Goal: Task Accomplishment & Management: Complete application form

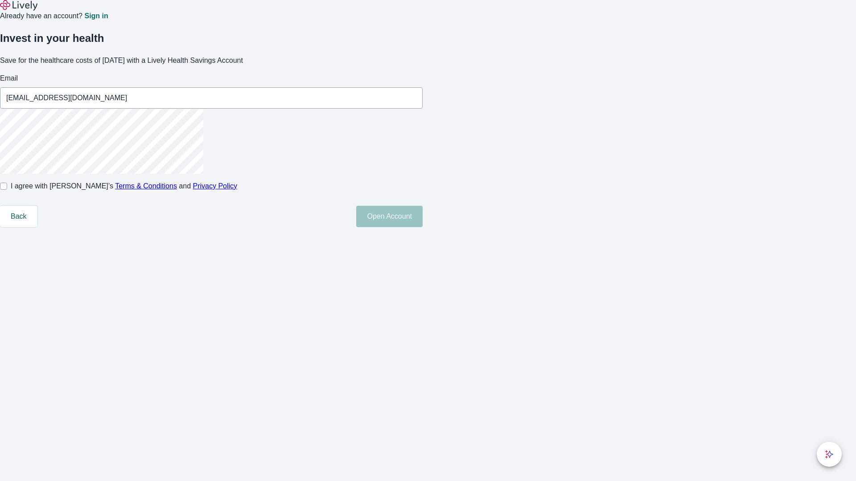
click at [7, 190] on input "I agree with Lively’s Terms & Conditions and Privacy Policy" at bounding box center [3, 186] width 7 height 7
checkbox input "true"
click at [422, 227] on button "Open Account" at bounding box center [389, 216] width 66 height 21
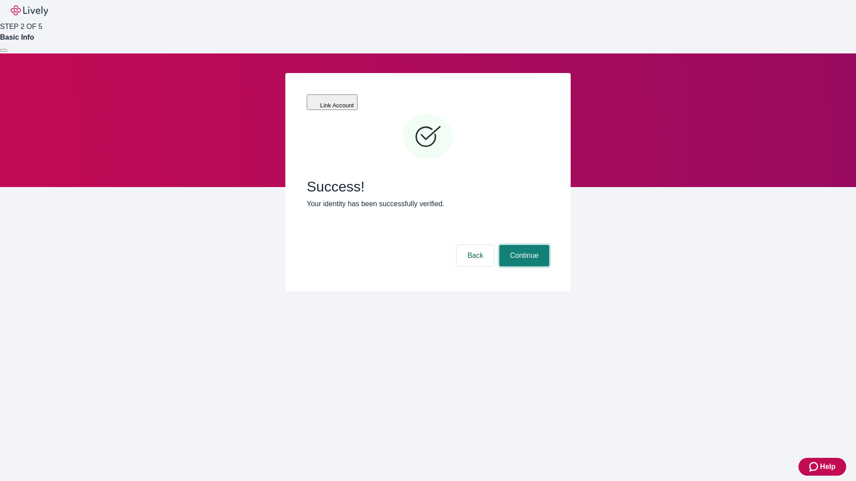
click at [523, 245] on button "Continue" at bounding box center [524, 255] width 50 height 21
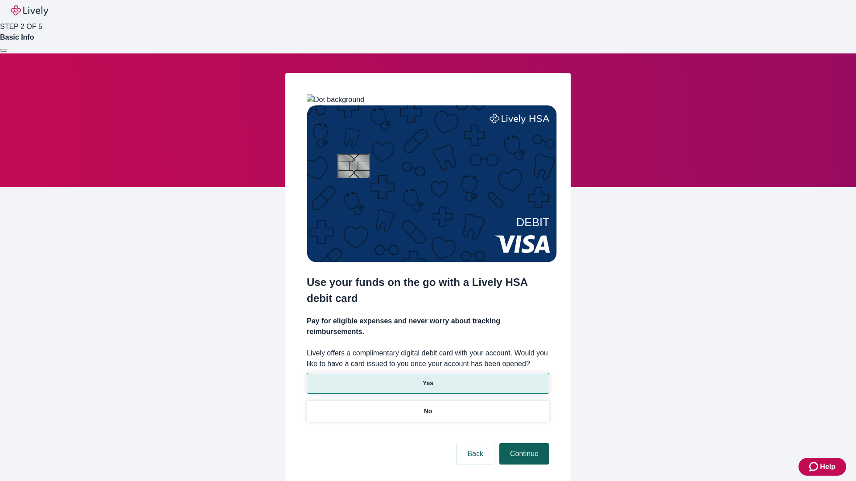
click at [427, 379] on p "Yes" at bounding box center [427, 383] width 11 height 9
click at [523, 443] on button "Continue" at bounding box center [524, 453] width 50 height 21
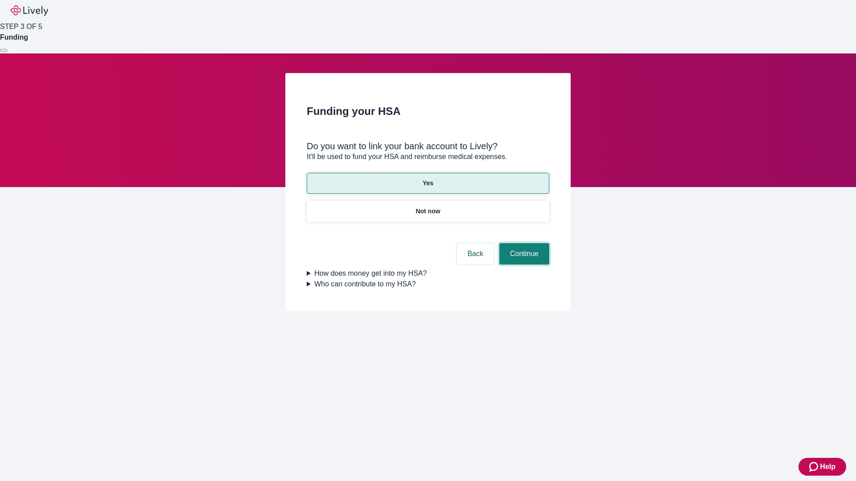
click at [523, 243] on button "Continue" at bounding box center [524, 253] width 50 height 21
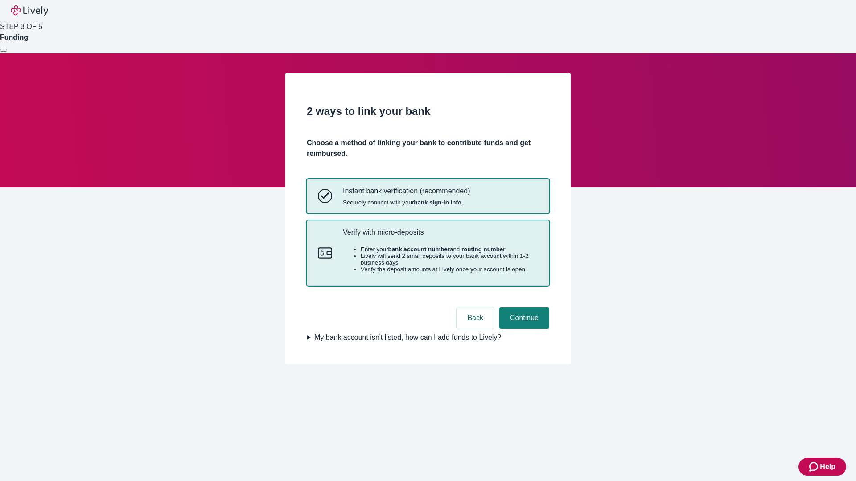
click at [440, 237] on p "Verify with micro-deposits" at bounding box center [440, 232] width 195 height 8
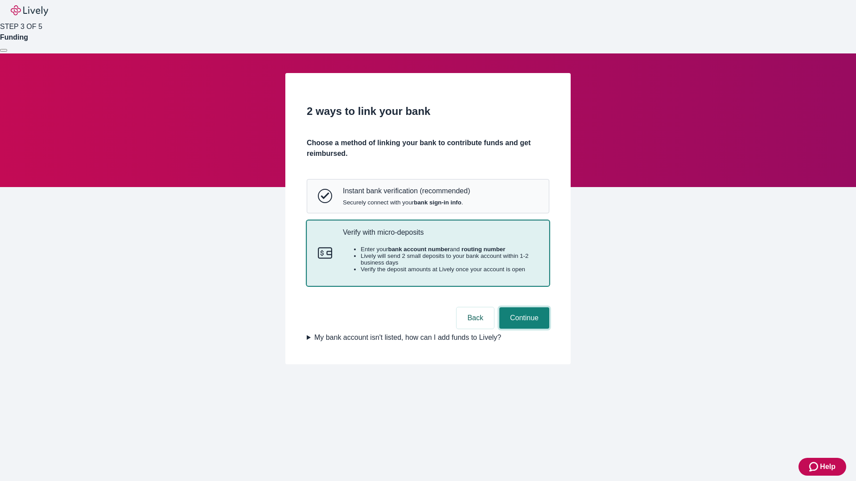
click at [523, 329] on button "Continue" at bounding box center [524, 318] width 50 height 21
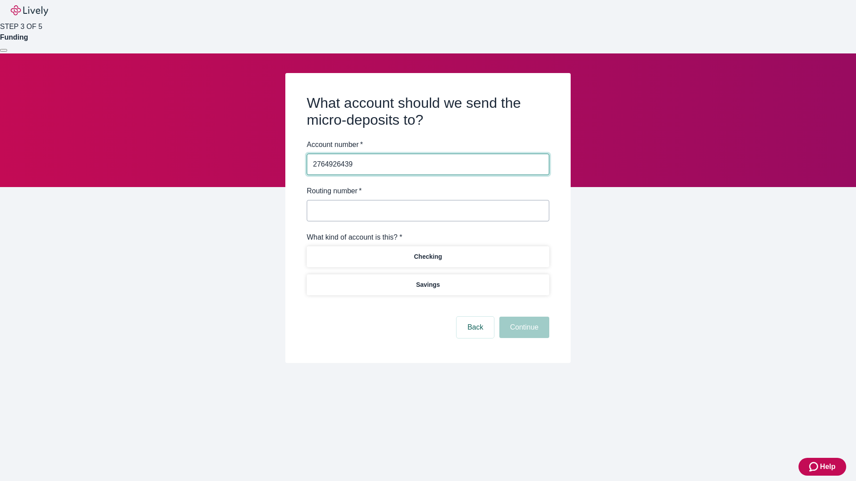
type input "2764926439"
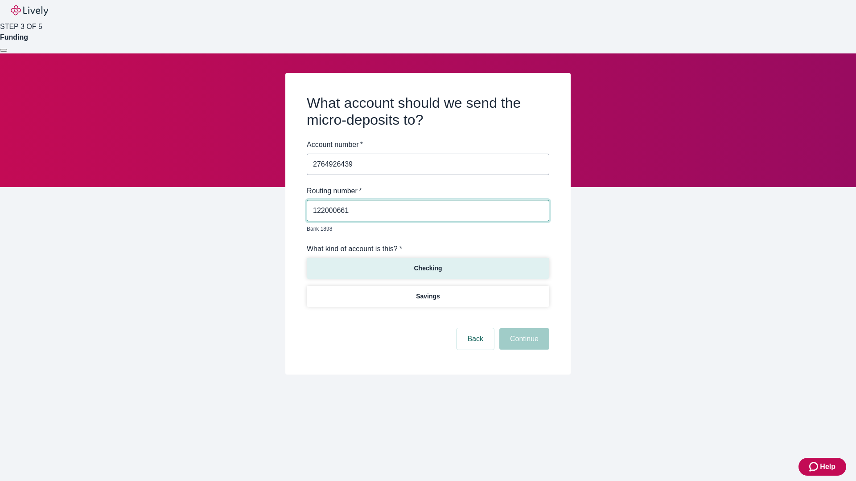
type input "122000661"
click at [427, 264] on p "Checking" at bounding box center [428, 268] width 28 height 9
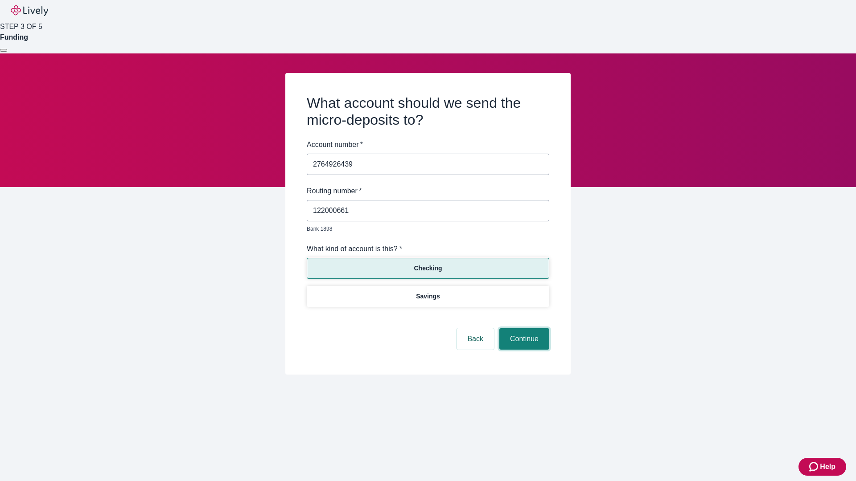
click at [523, 329] on button "Continue" at bounding box center [524, 338] width 50 height 21
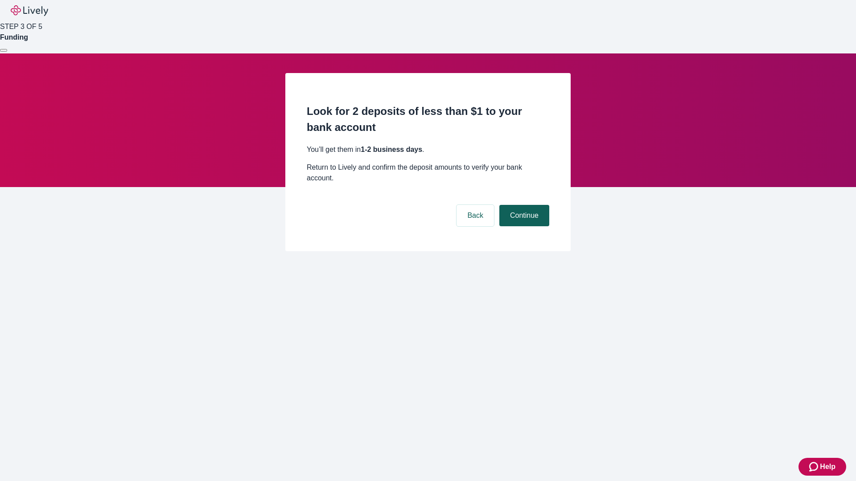
click at [523, 205] on button "Continue" at bounding box center [524, 215] width 50 height 21
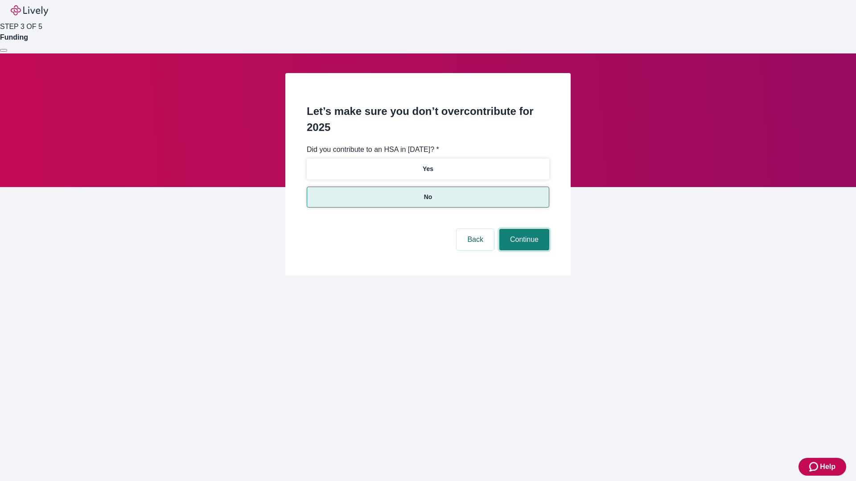
click at [523, 229] on button "Continue" at bounding box center [524, 239] width 50 height 21
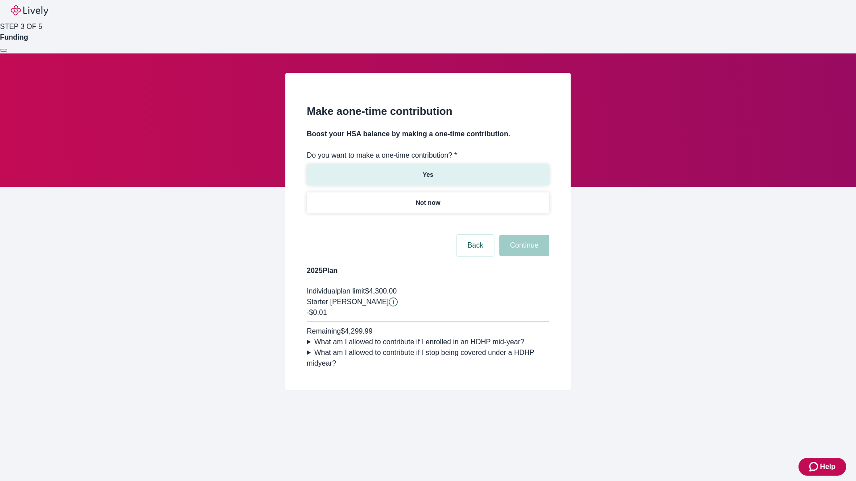
click at [427, 170] on p "Yes" at bounding box center [427, 174] width 11 height 9
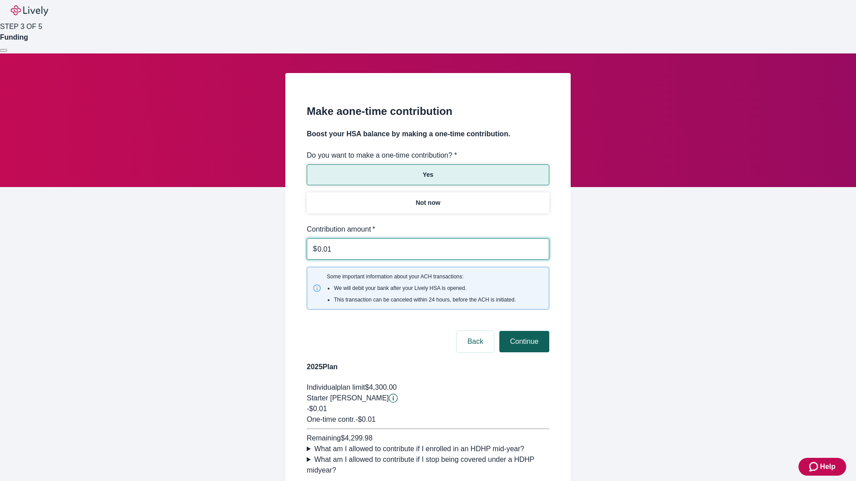
type input "0.01"
click at [523, 331] on button "Continue" at bounding box center [524, 341] width 50 height 21
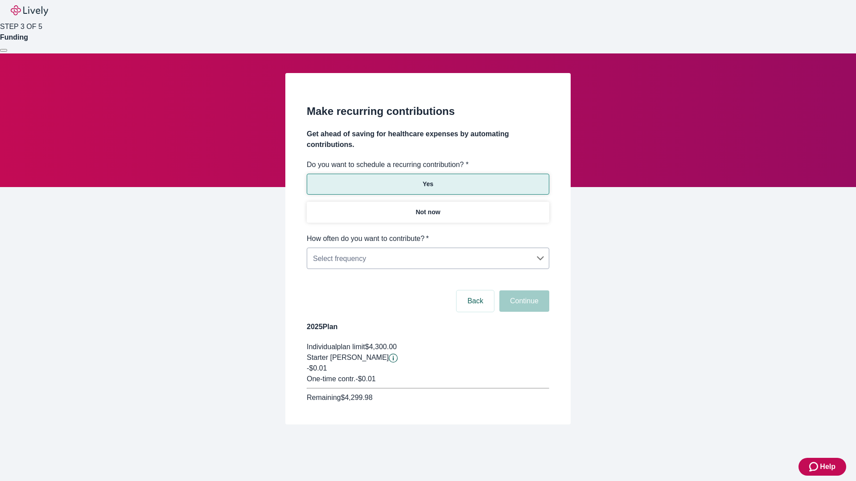
click at [427, 234] on body "Help STEP 3 OF 5 Funding Make recurring contributions Get ahead of saving for h…" at bounding box center [428, 234] width 856 height 468
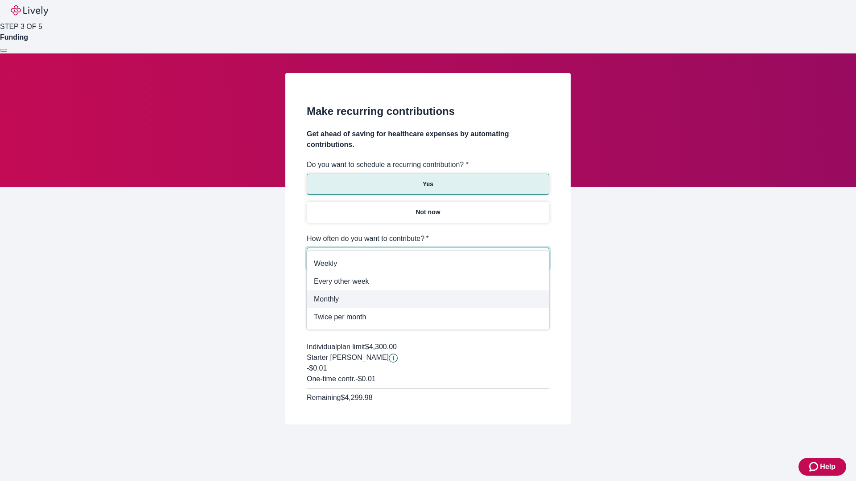
click at [428, 299] on span "Monthly" at bounding box center [428, 299] width 228 height 11
type input "Monthly"
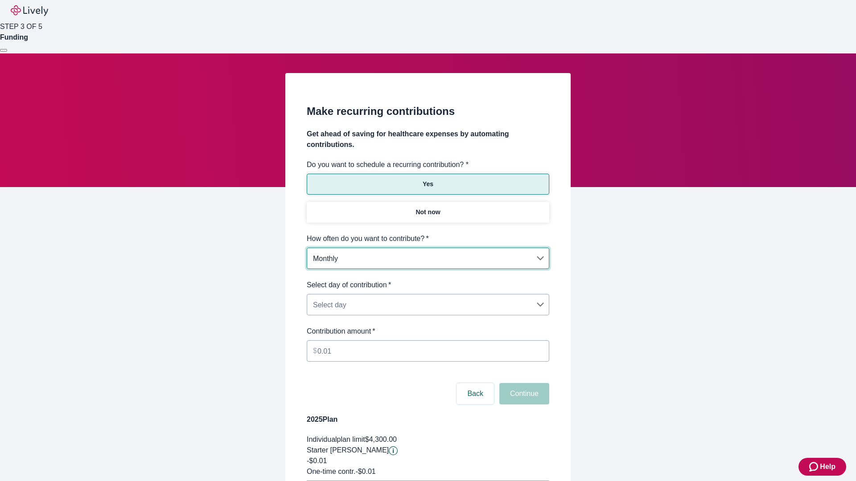
click at [427, 280] on body "Help STEP 3 OF 5 Funding Make recurring contributions Get ahead of saving for h…" at bounding box center [428, 280] width 856 height 560
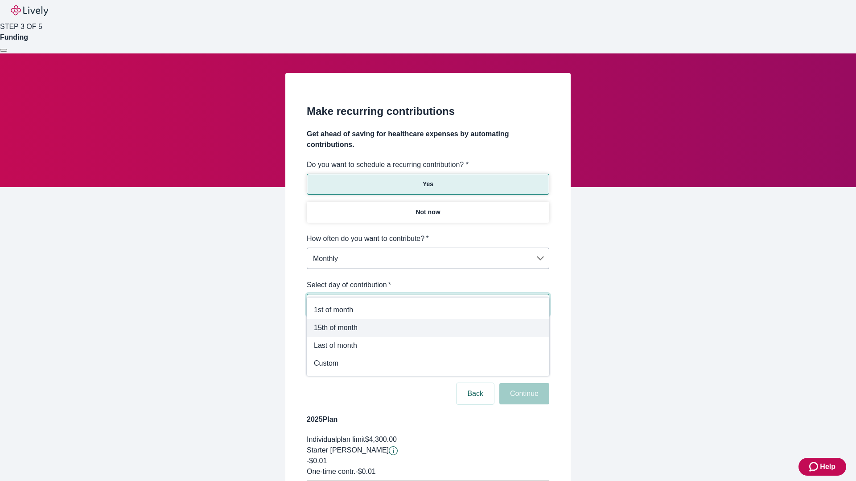
click at [428, 328] on span "15th of month" at bounding box center [428, 328] width 228 height 11
type input "Monthly15th"
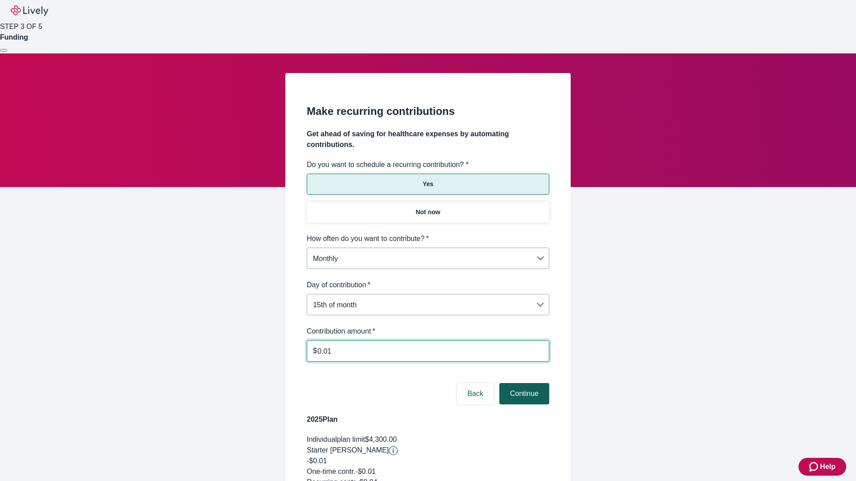
click at [523, 383] on button "Continue" at bounding box center [524, 393] width 50 height 21
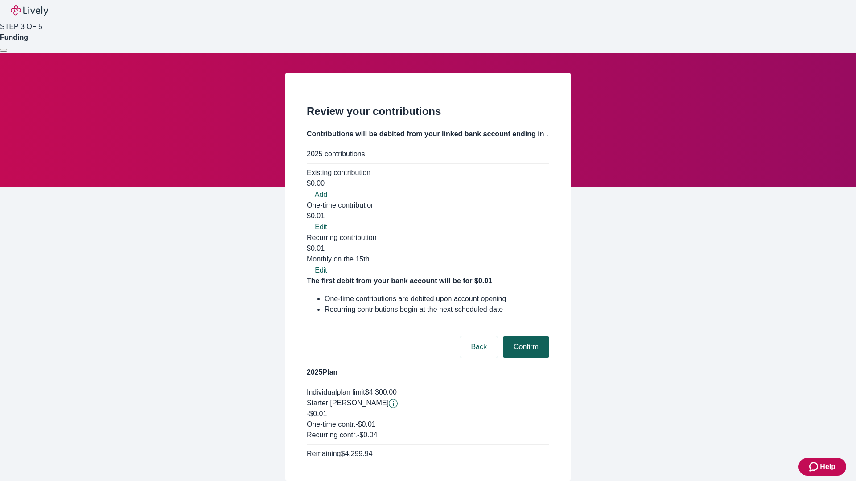
click at [525, 336] on button "Confirm" at bounding box center [526, 346] width 46 height 21
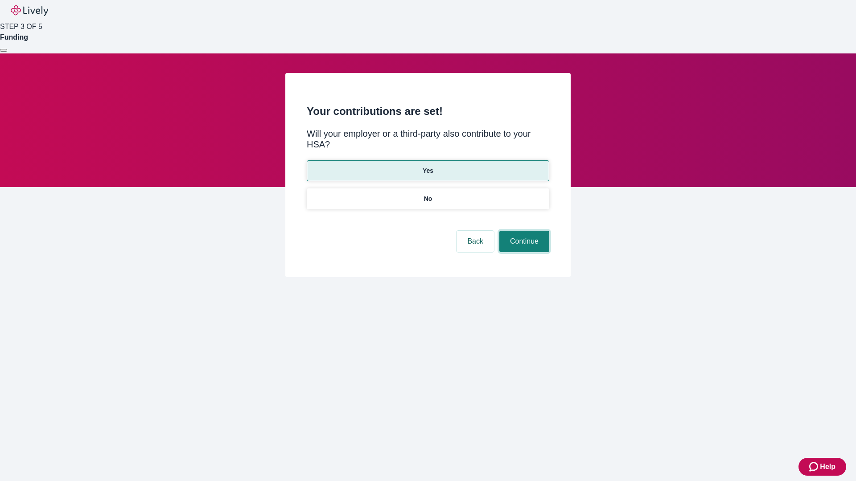
click at [523, 231] on button "Continue" at bounding box center [524, 241] width 50 height 21
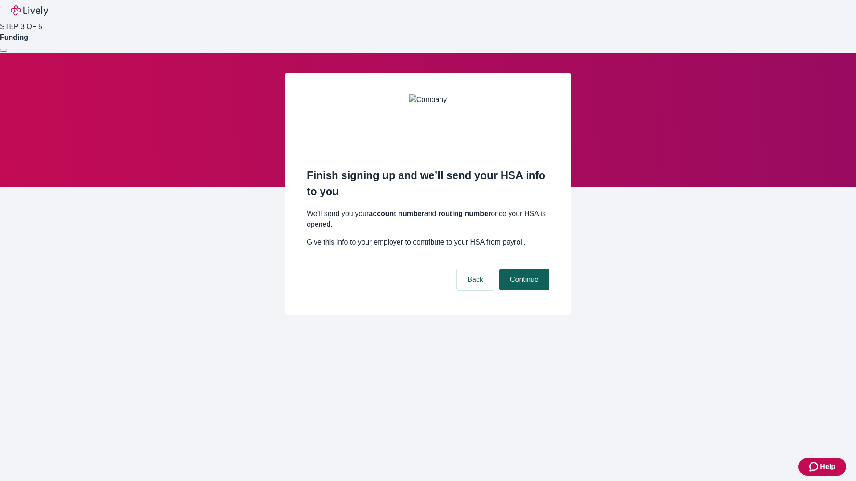
click at [523, 269] on button "Continue" at bounding box center [524, 279] width 50 height 21
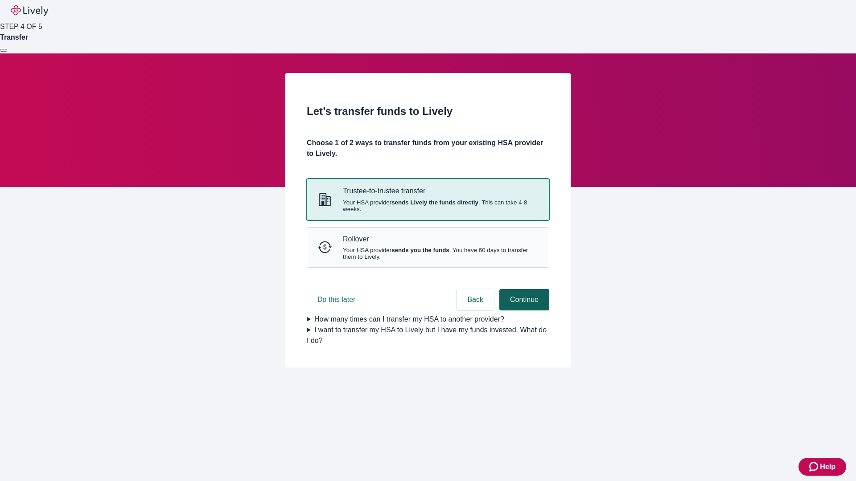
click at [427, 206] on strong "sends Lively the funds directly" at bounding box center [434, 202] width 87 height 7
click at [523, 311] on button "Continue" at bounding box center [524, 299] width 50 height 21
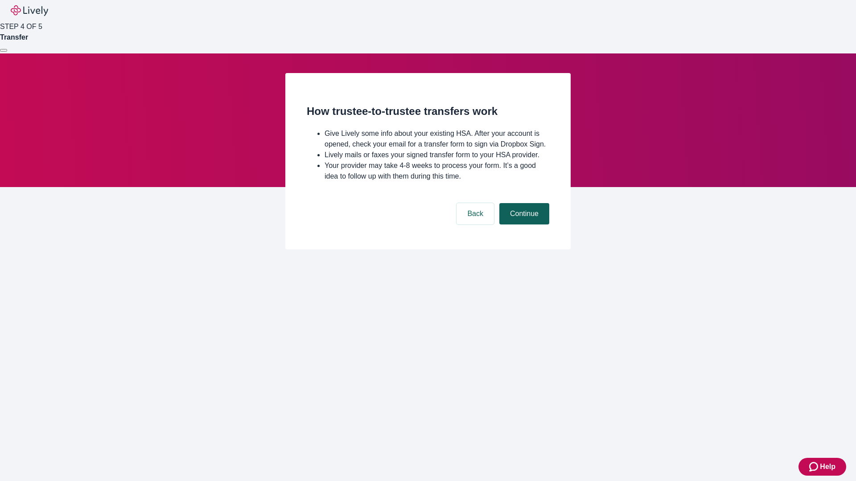
click at [523, 225] on button "Continue" at bounding box center [524, 213] width 50 height 21
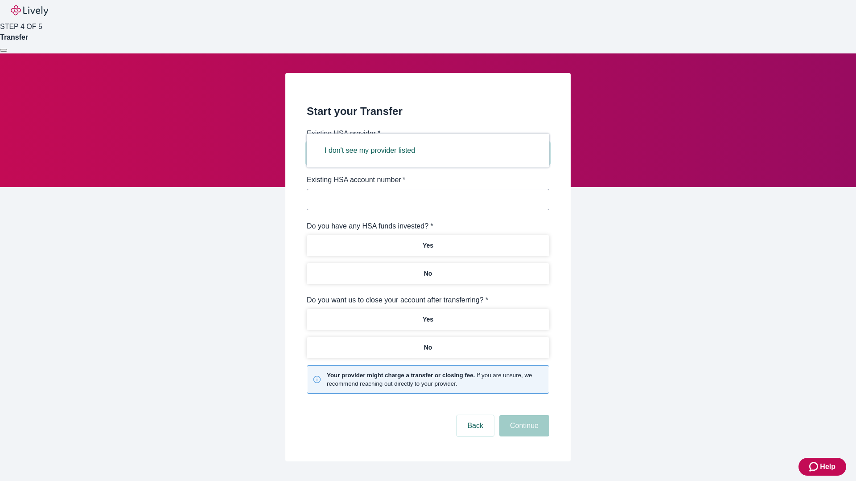
click at [373, 151] on button "I don't see my provider listed" at bounding box center [370, 150] width 112 height 21
type input "Other"
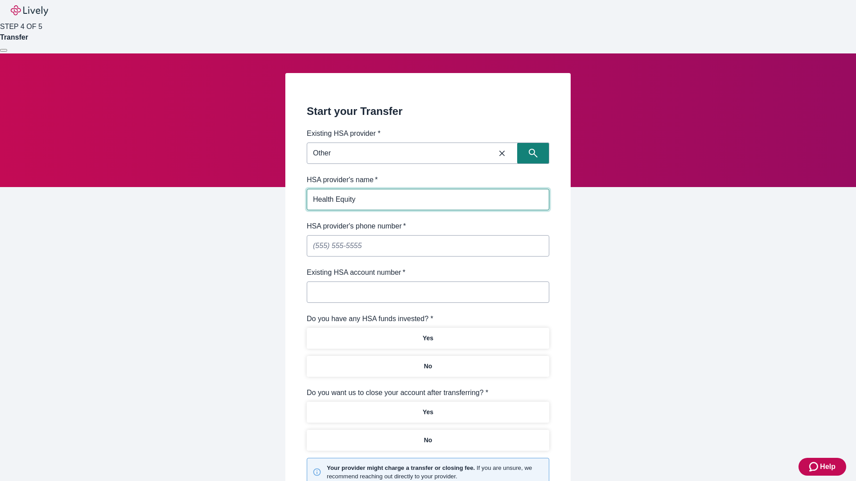
type input "Health Equity"
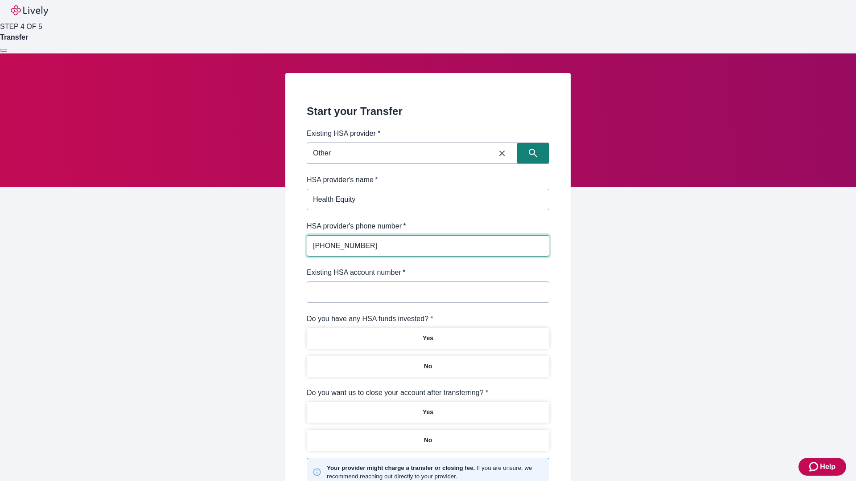
type input "(434) 343-4344"
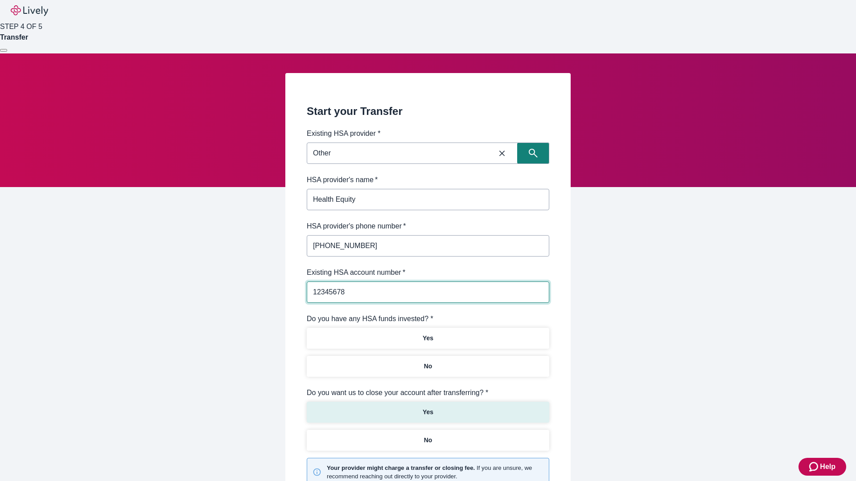
type input "12345678"
click at [427, 362] on p "No" at bounding box center [428, 366] width 8 height 9
click at [427, 408] on p "Yes" at bounding box center [427, 412] width 11 height 9
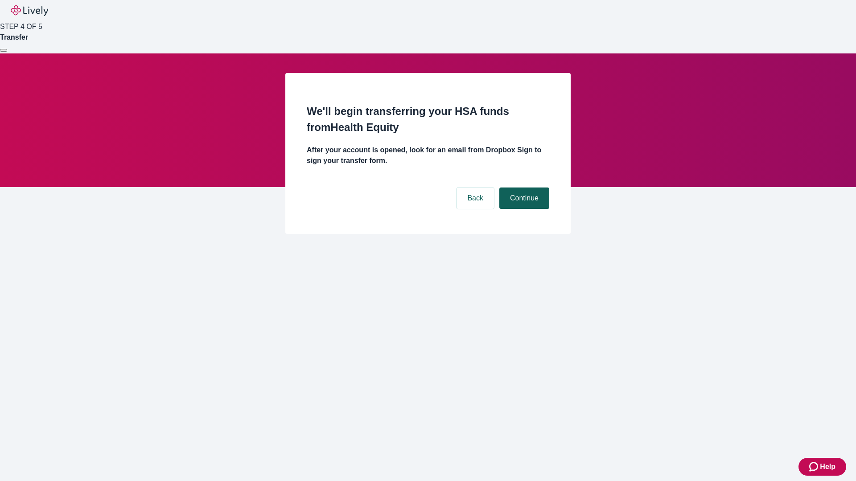
click at [523, 188] on button "Continue" at bounding box center [524, 198] width 50 height 21
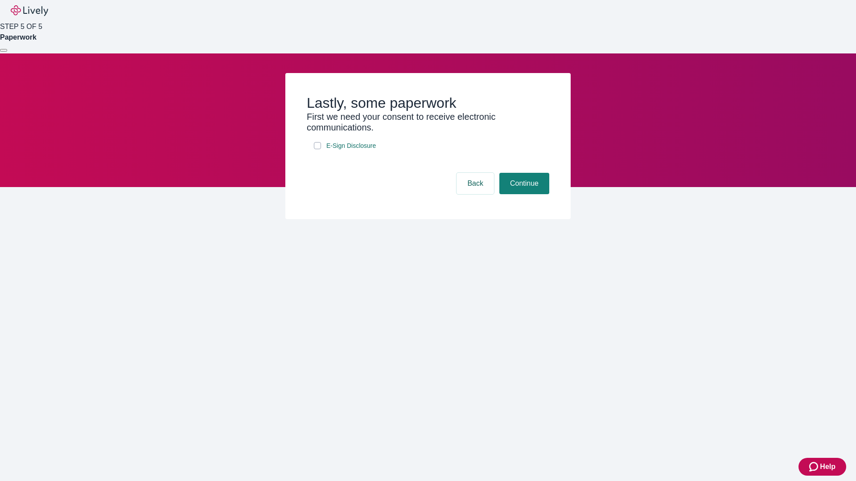
click at [317, 149] on input "E-Sign Disclosure" at bounding box center [317, 145] width 7 height 7
checkbox input "true"
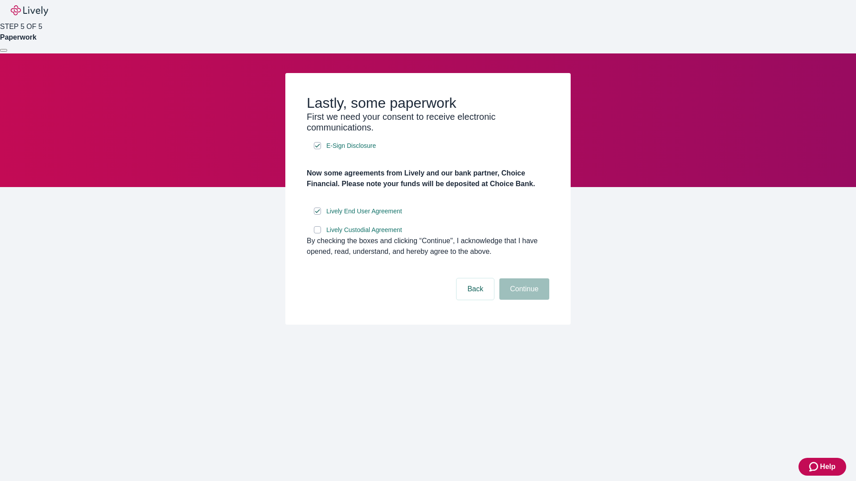
click at [317, 234] on input "Lively Custodial Agreement" at bounding box center [317, 229] width 7 height 7
checkbox input "true"
click at [523, 300] on button "Continue" at bounding box center [524, 289] width 50 height 21
